Goal: Task Accomplishment & Management: Manage account settings

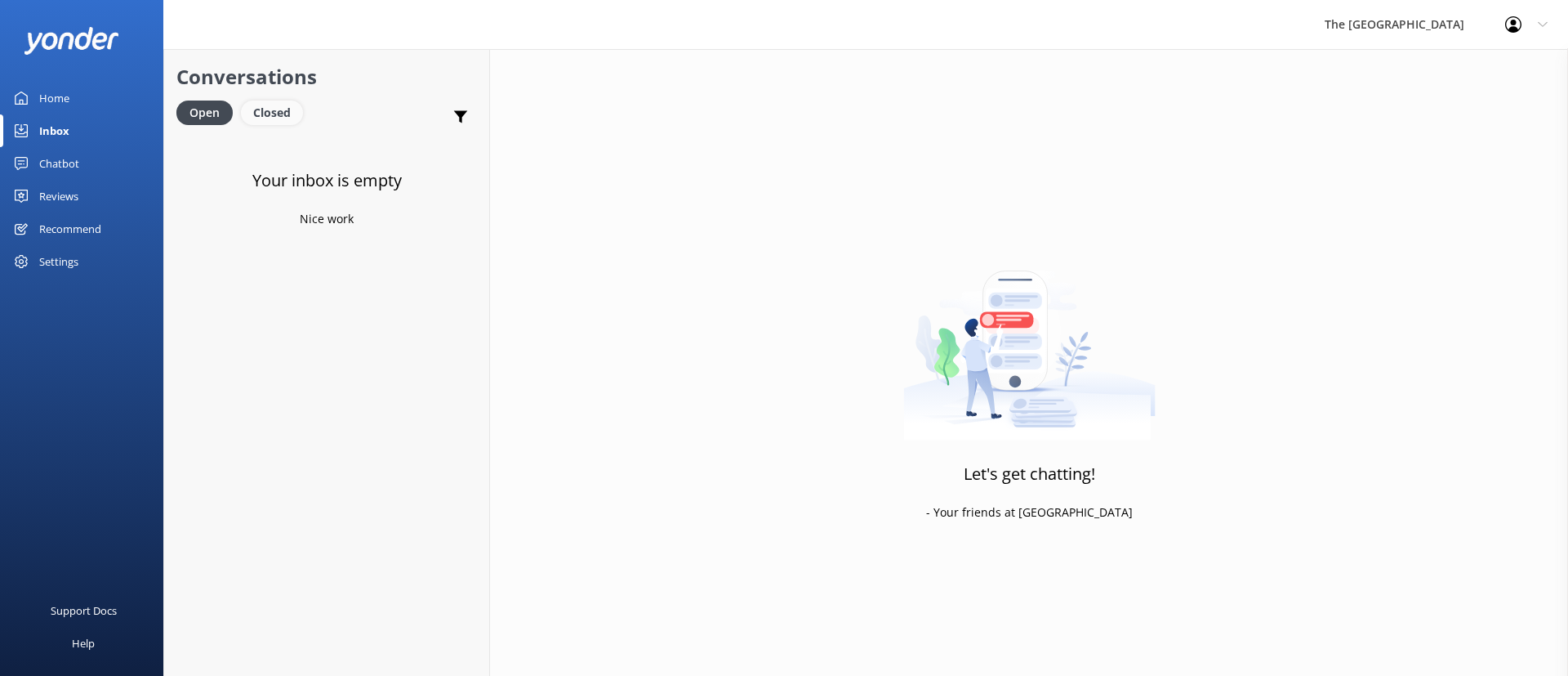
click at [263, 107] on div "Closed" at bounding box center [272, 112] width 62 height 25
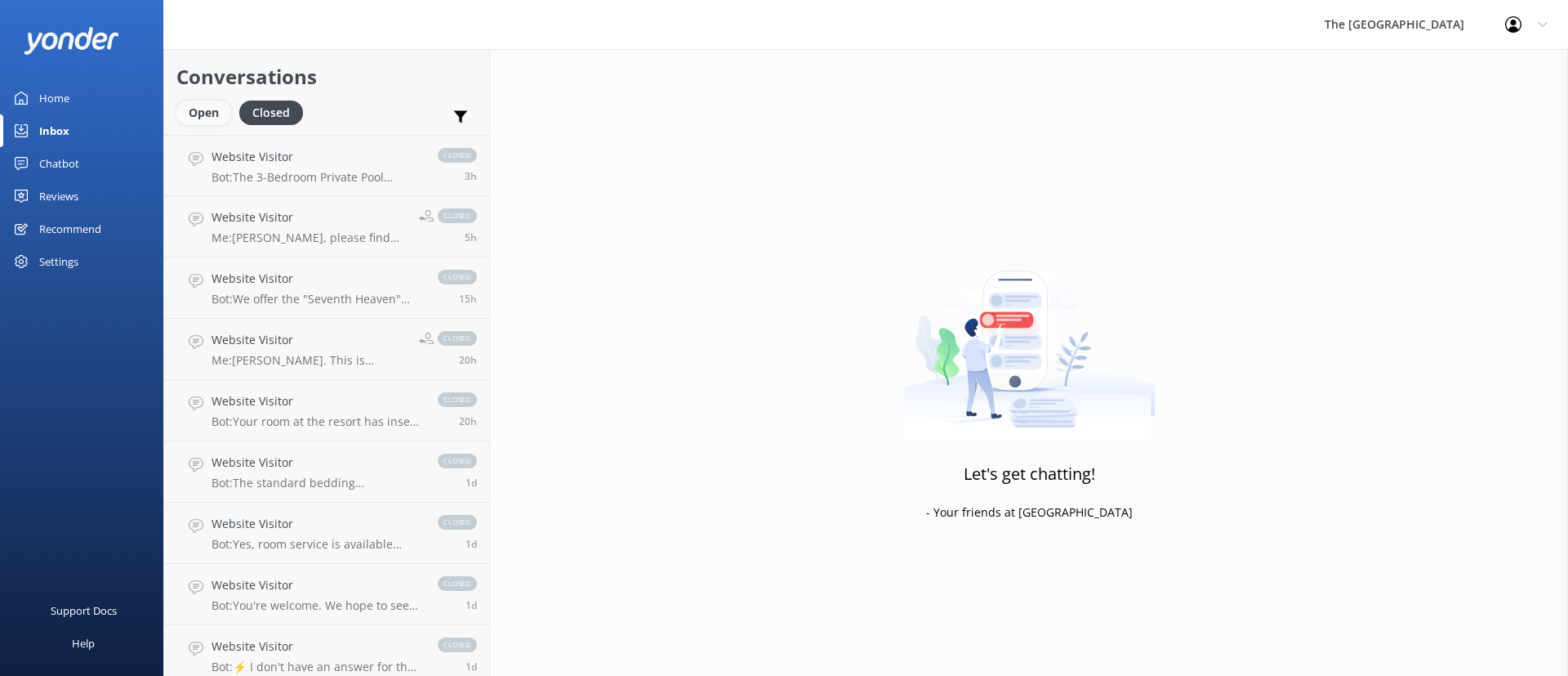
click at [211, 111] on div "Open" at bounding box center [204, 112] width 54 height 25
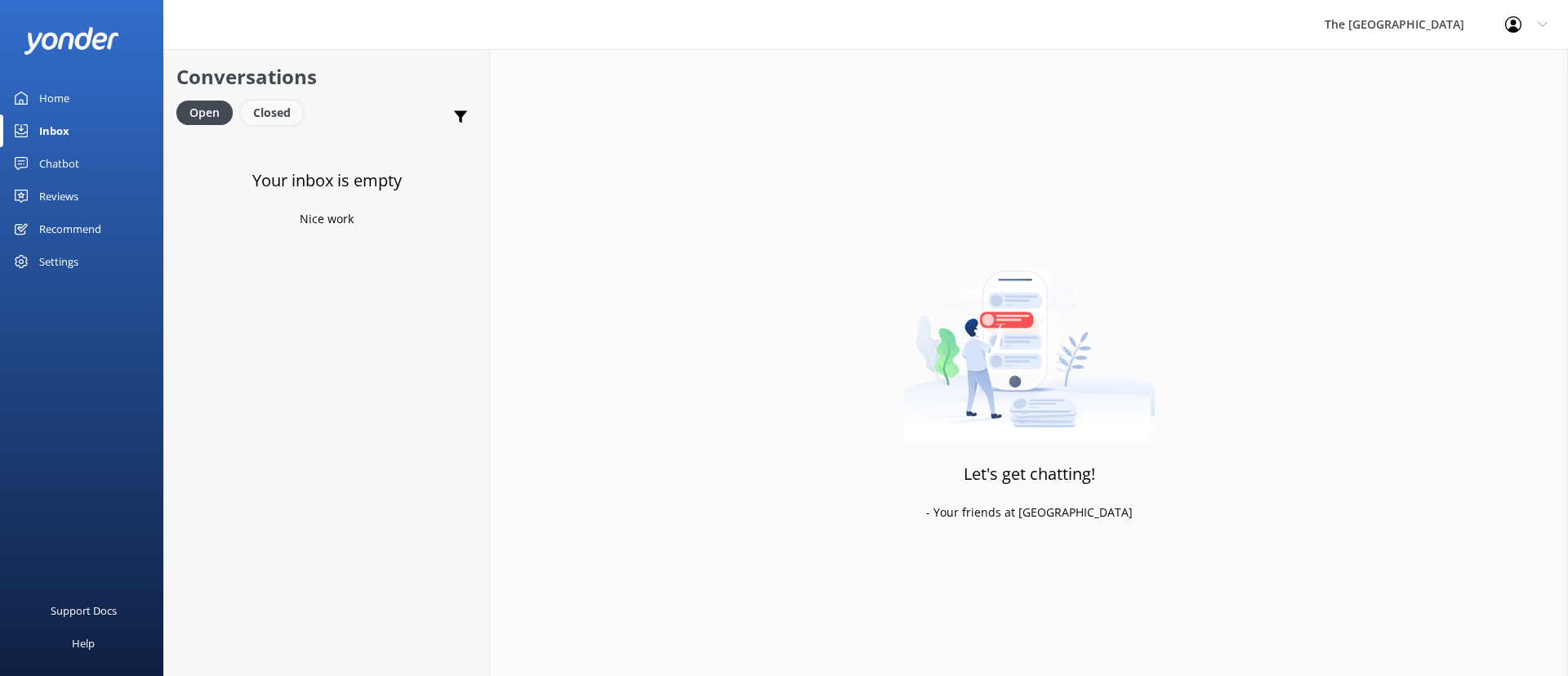
click at [275, 118] on div "Closed" at bounding box center [272, 112] width 62 height 25
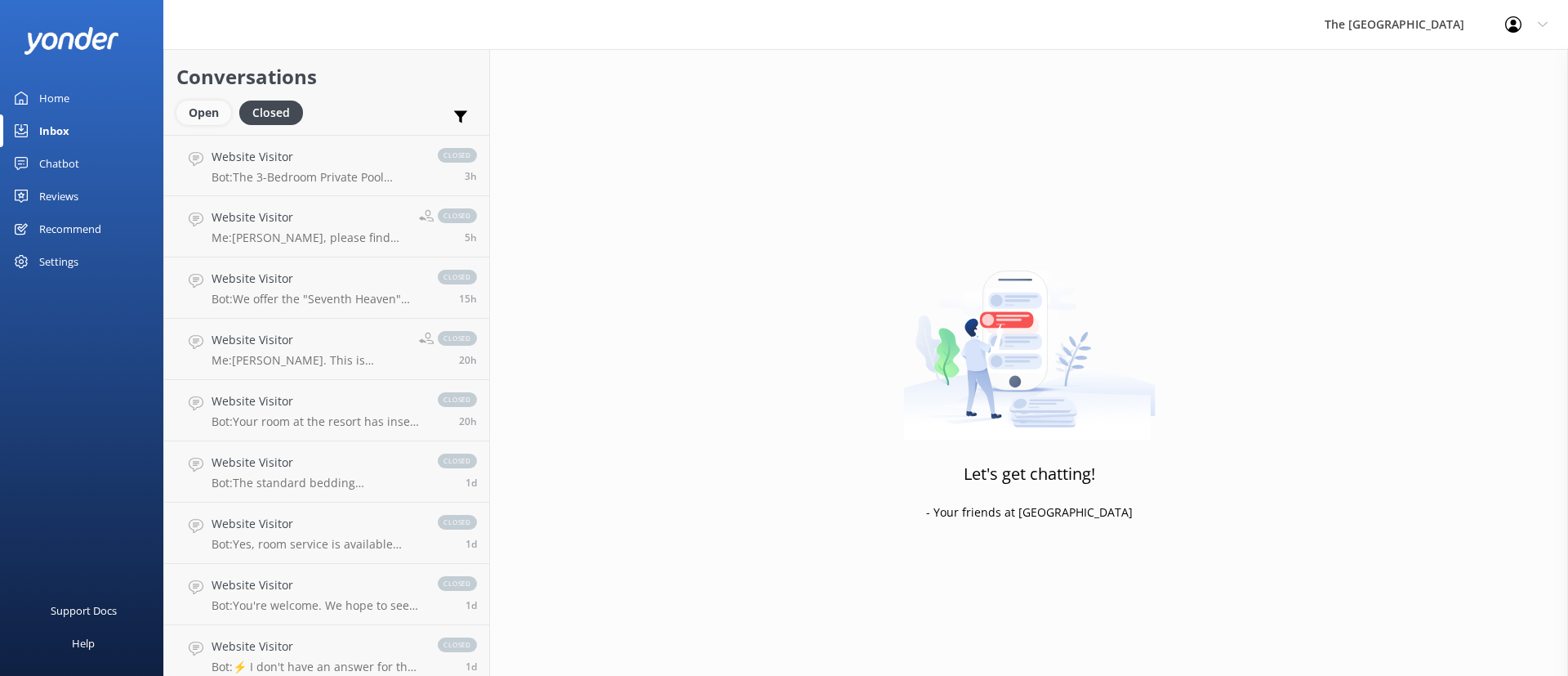
click at [205, 114] on div "Open" at bounding box center [204, 112] width 54 height 25
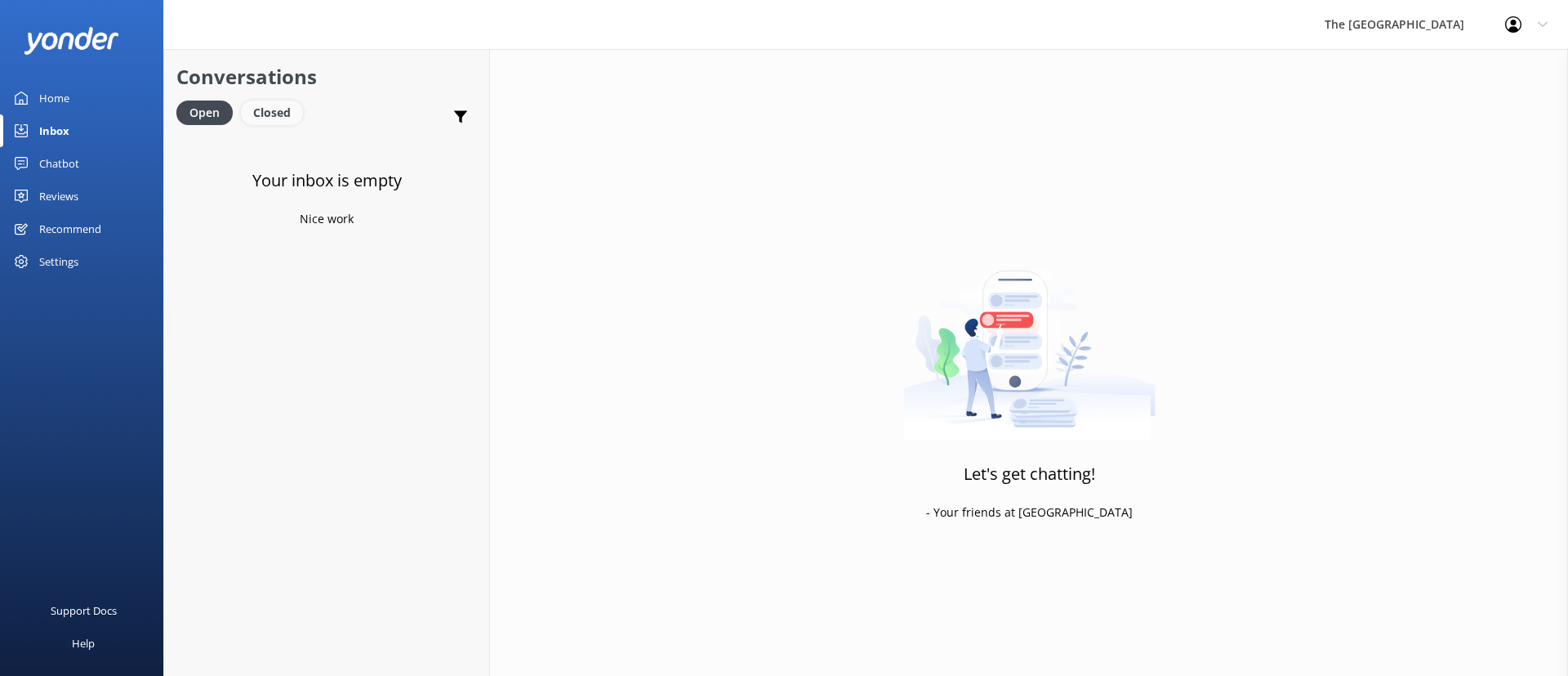
click at [285, 114] on div "Closed" at bounding box center [272, 112] width 62 height 25
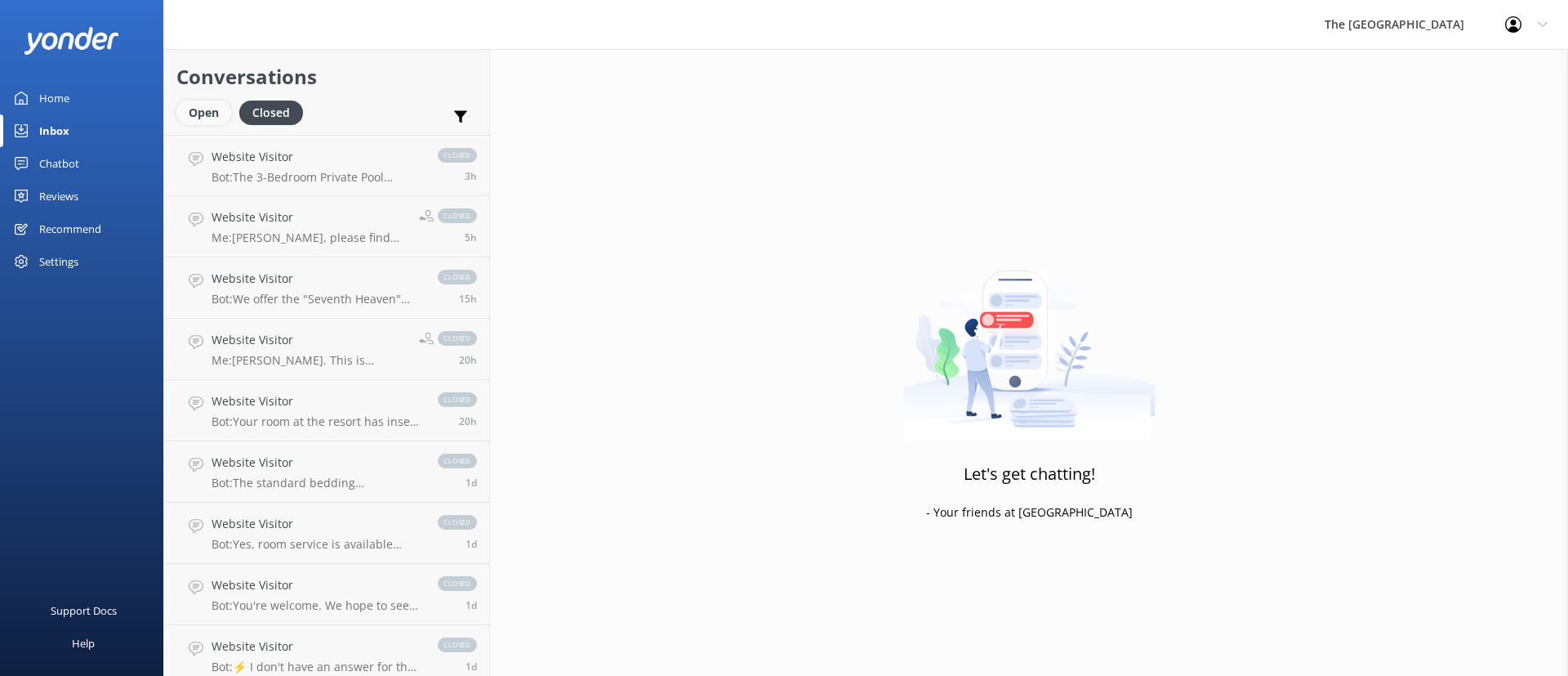
click at [206, 109] on div "Open" at bounding box center [204, 112] width 54 height 25
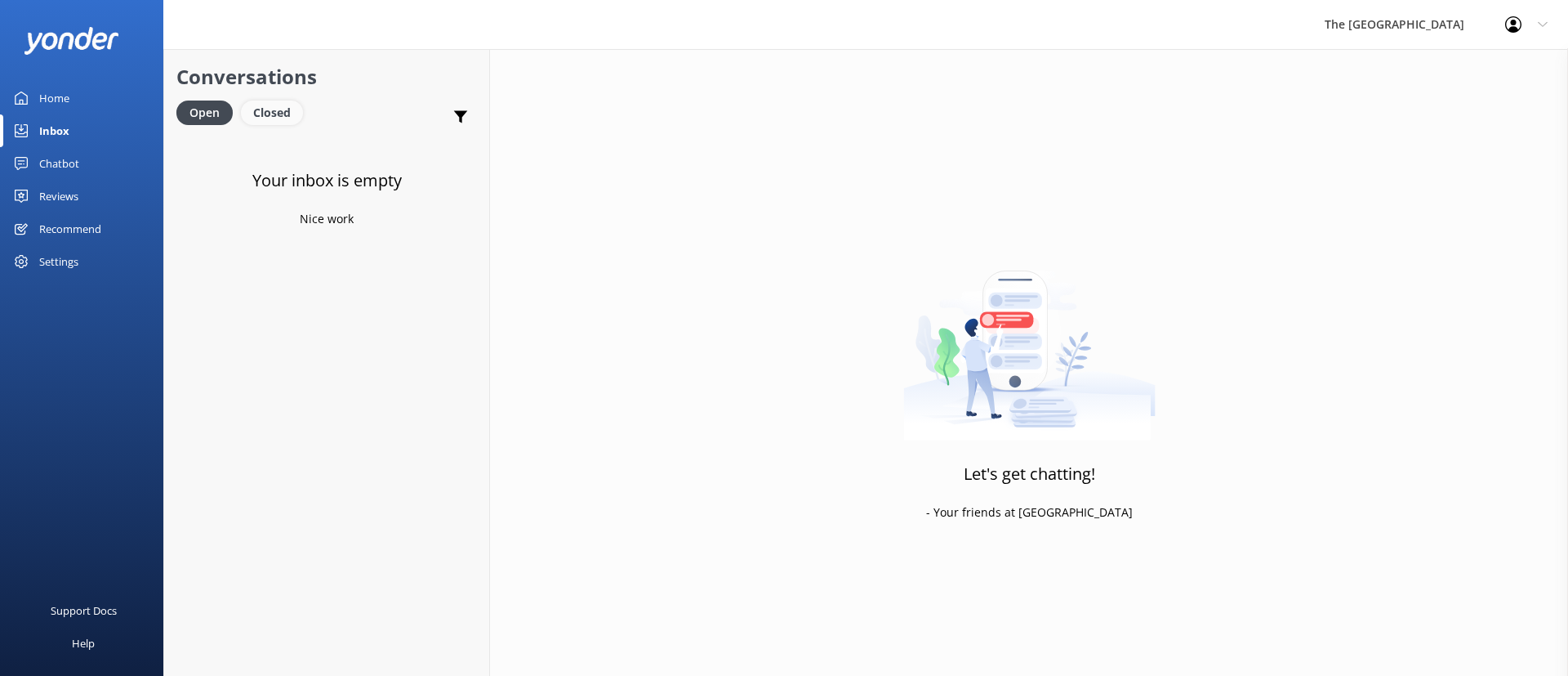
click at [271, 105] on div "Closed" at bounding box center [272, 112] width 62 height 25
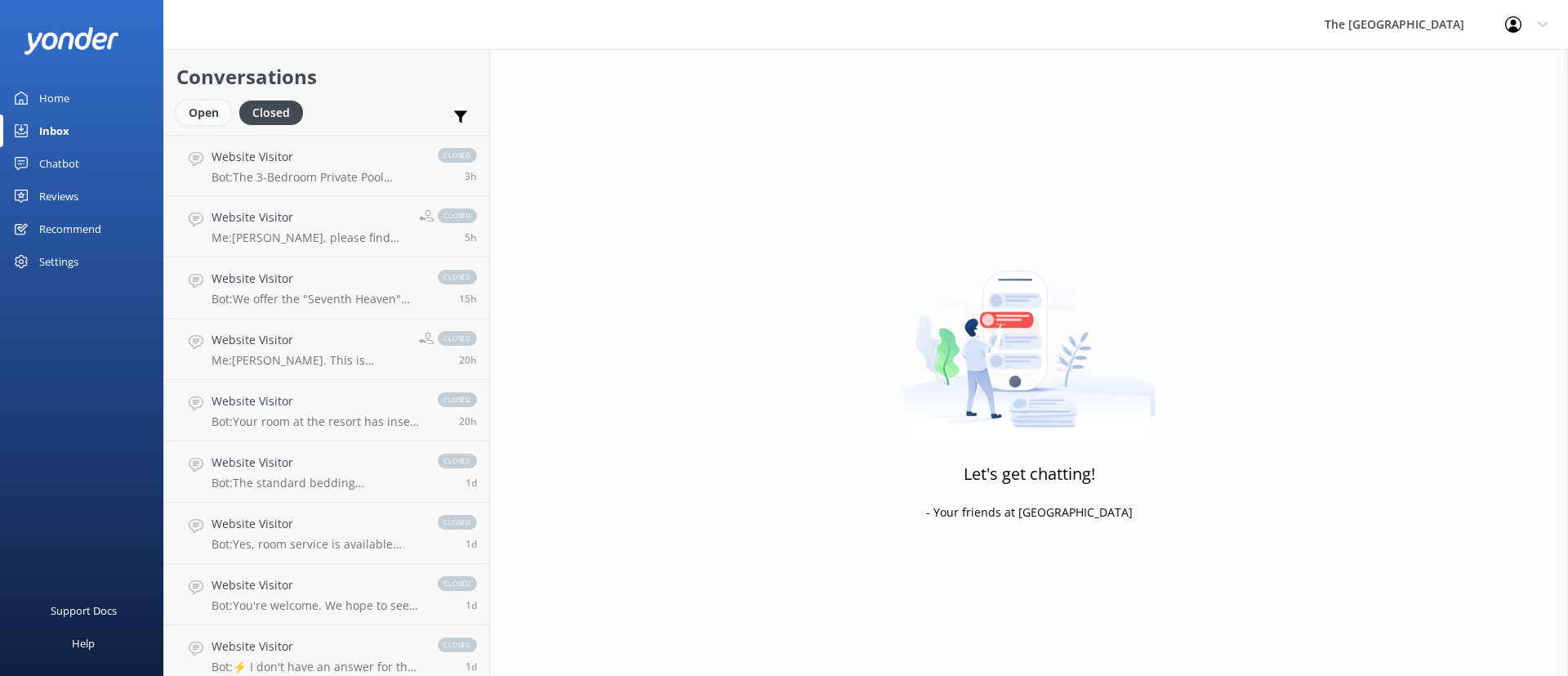
click at [201, 118] on div "Open" at bounding box center [204, 112] width 54 height 25
